Goal: Check status: Check status

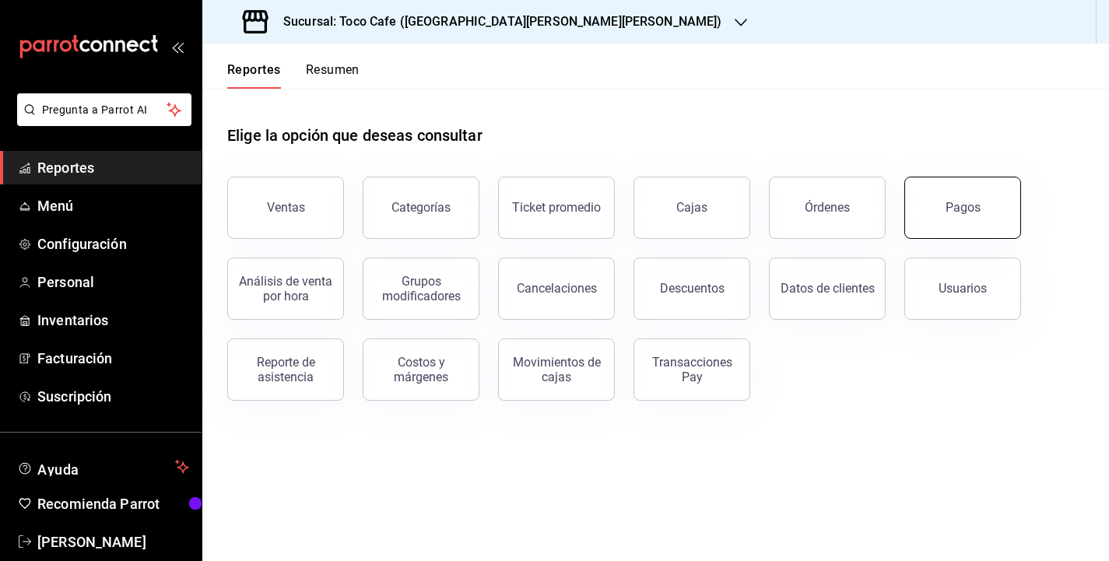
click at [935, 189] on button "Pagos" at bounding box center [962, 208] width 117 height 62
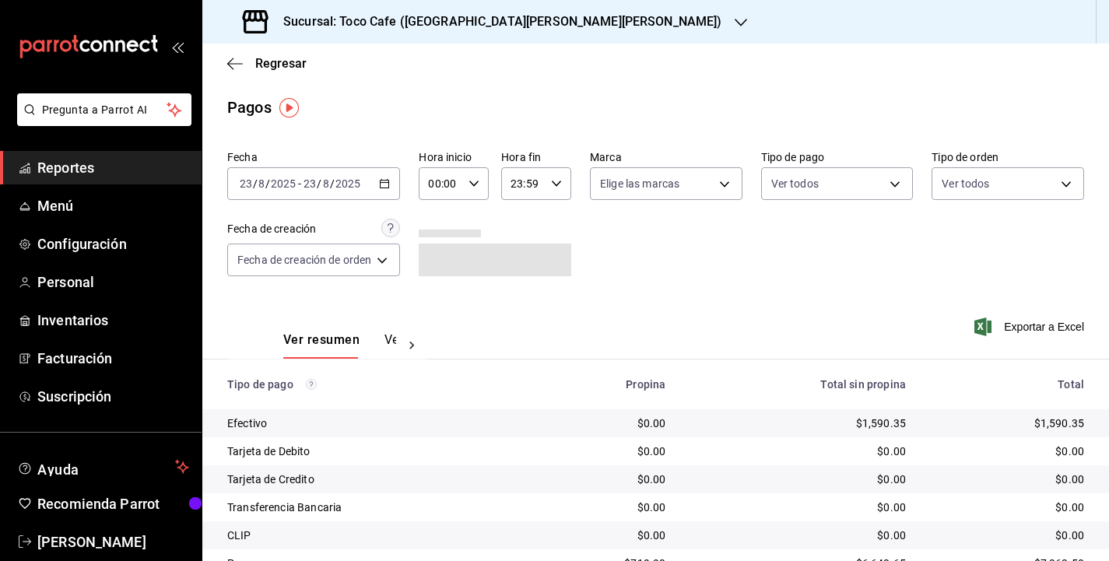
click at [868, 274] on div "Fecha [DATE] [DATE] - [DATE] [DATE] Hora inicio 00:00 Hora inicio Hora fin 23:5…" at bounding box center [655, 219] width 857 height 151
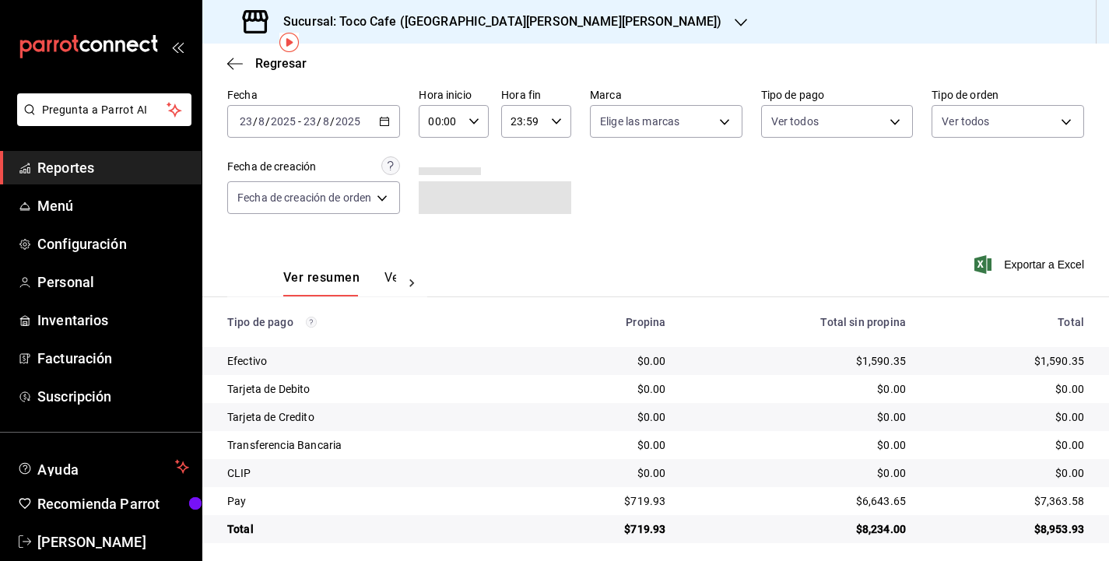
scroll to position [69, 0]
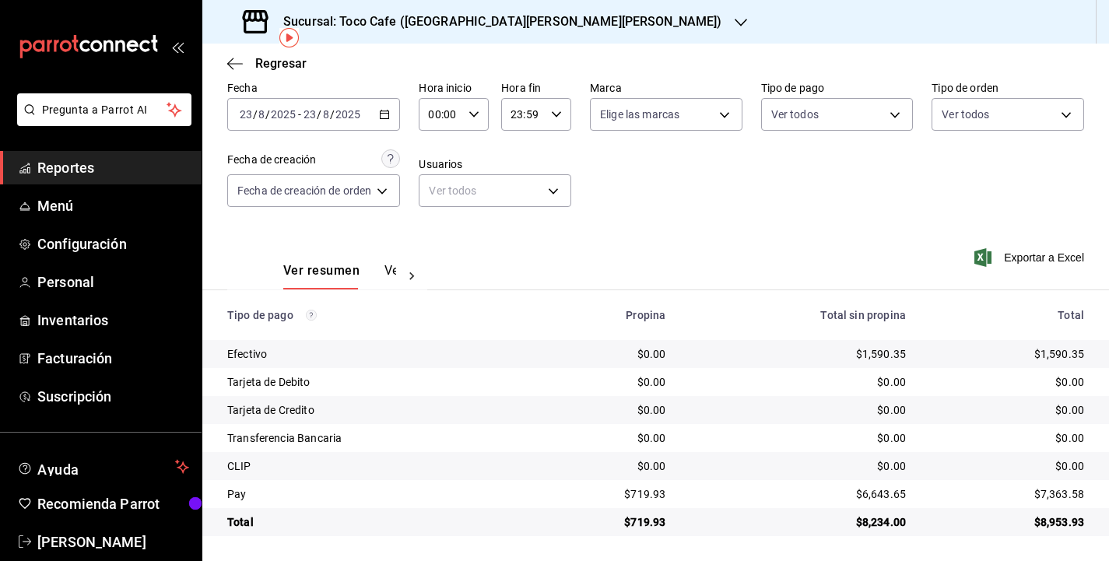
click at [888, 226] on div "Ver resumen Ver pagos Exportar a Excel" at bounding box center [655, 267] width 906 height 82
